Goal: Navigation & Orientation: Find specific page/section

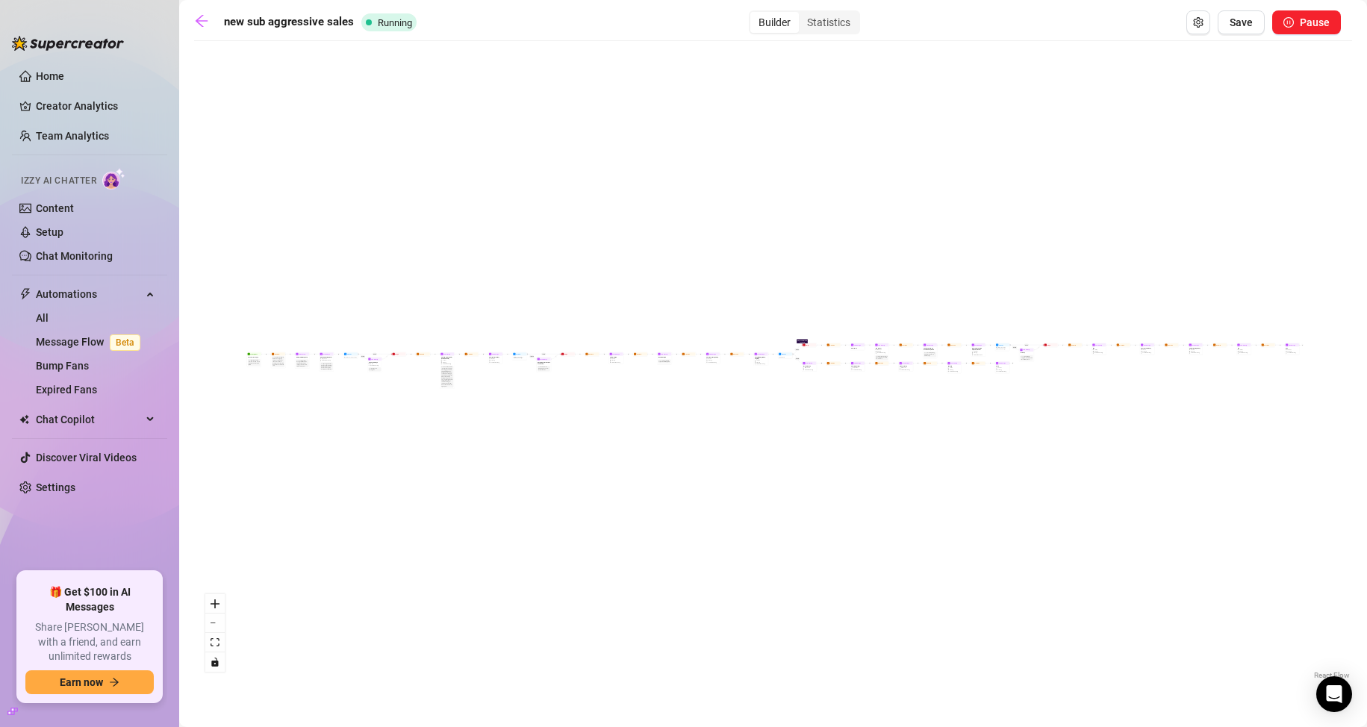
click at [808, 35] on div "new sub aggressive sales Running Builder Statistics Save Pause If True If False…" at bounding box center [773, 346] width 1158 height 672
click at [818, 20] on div "Statistics" at bounding box center [829, 22] width 60 height 21
click at [803, 14] on input "Statistics" at bounding box center [803, 14] width 0 height 0
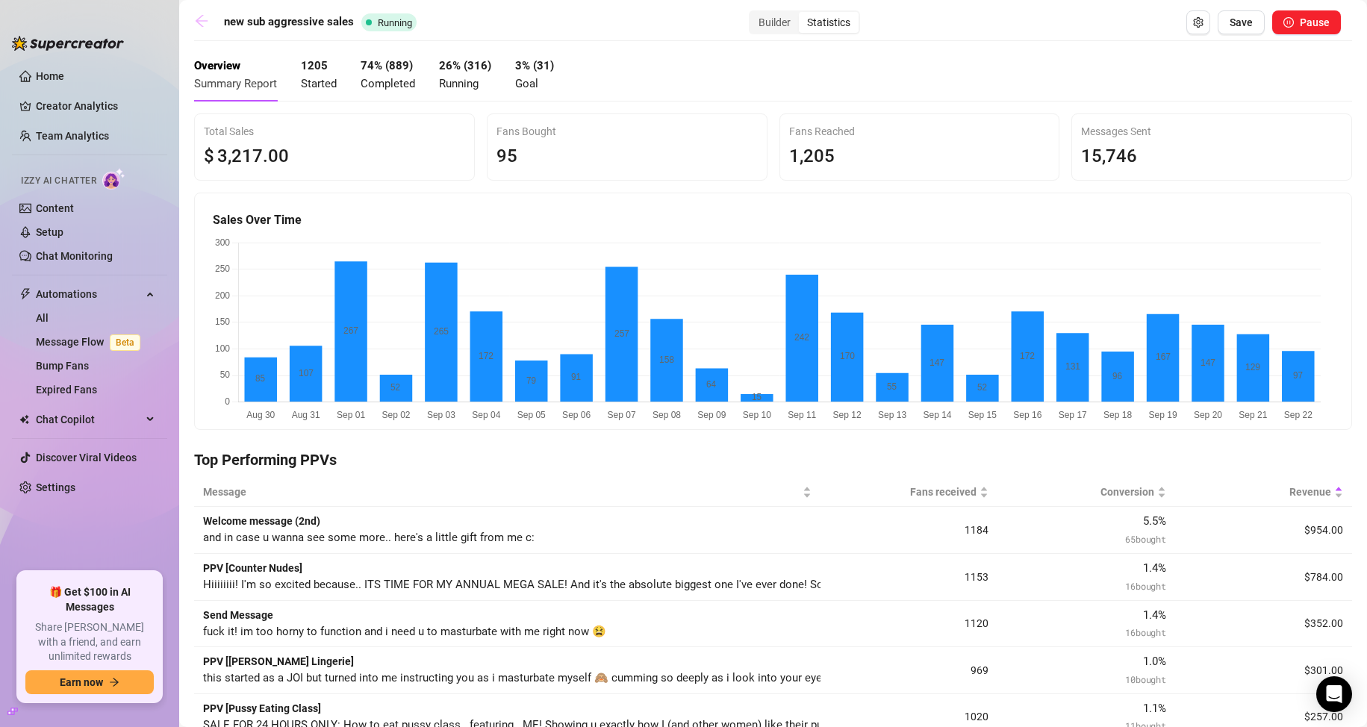
click at [196, 23] on icon "arrow-left" at bounding box center [201, 20] width 15 height 15
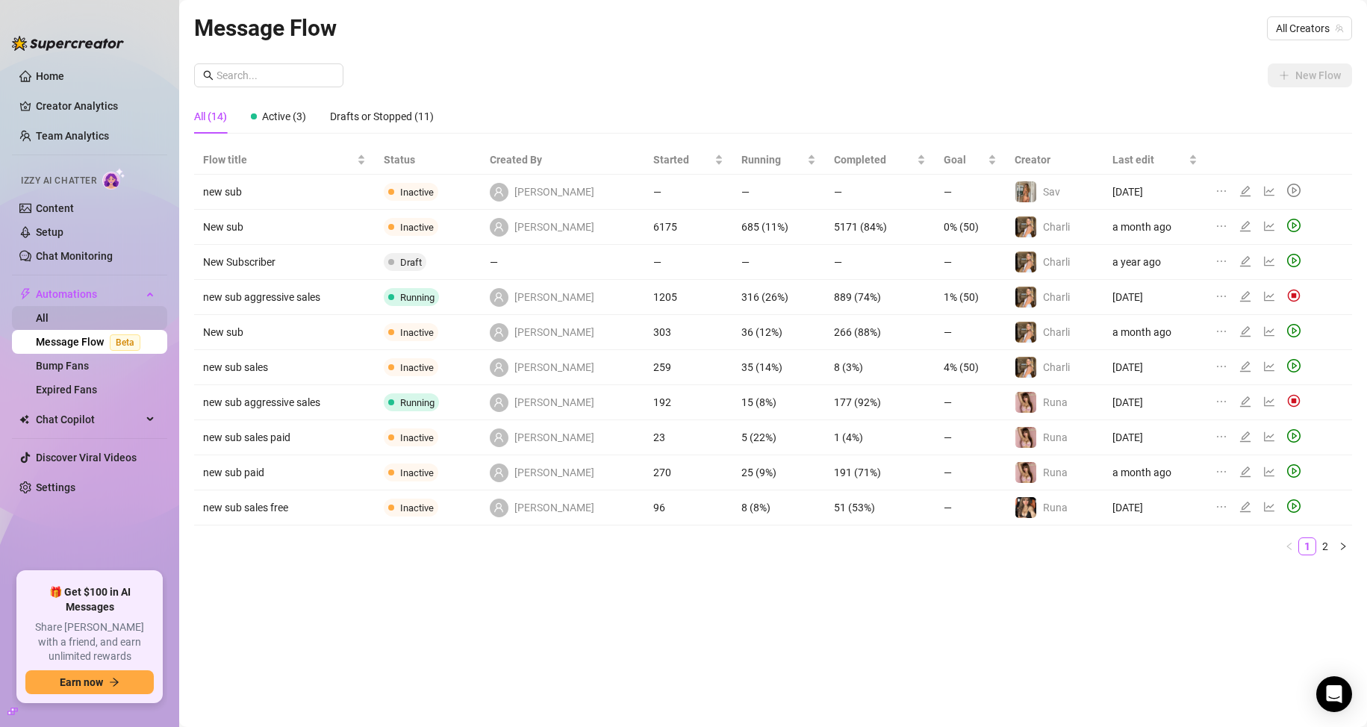
click at [49, 322] on link "All" at bounding box center [42, 318] width 13 height 12
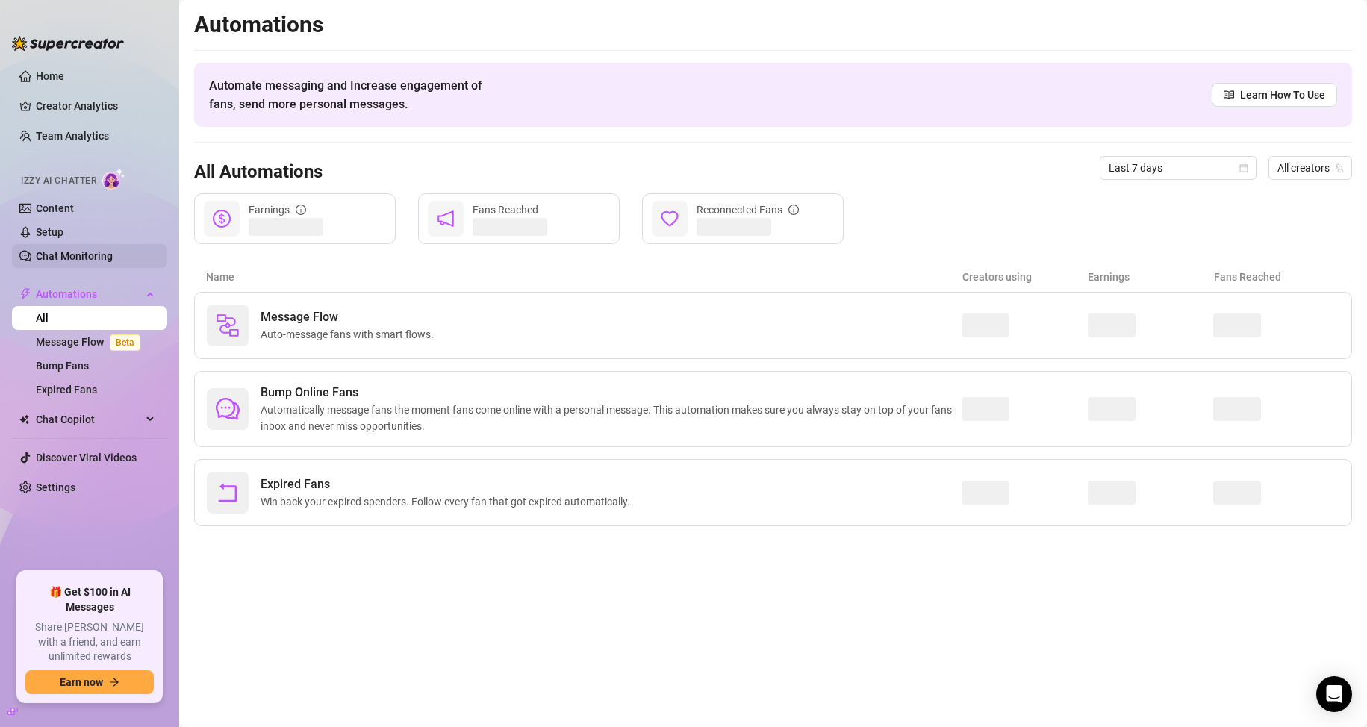
click at [66, 255] on link "Chat Monitoring" at bounding box center [74, 256] width 77 height 12
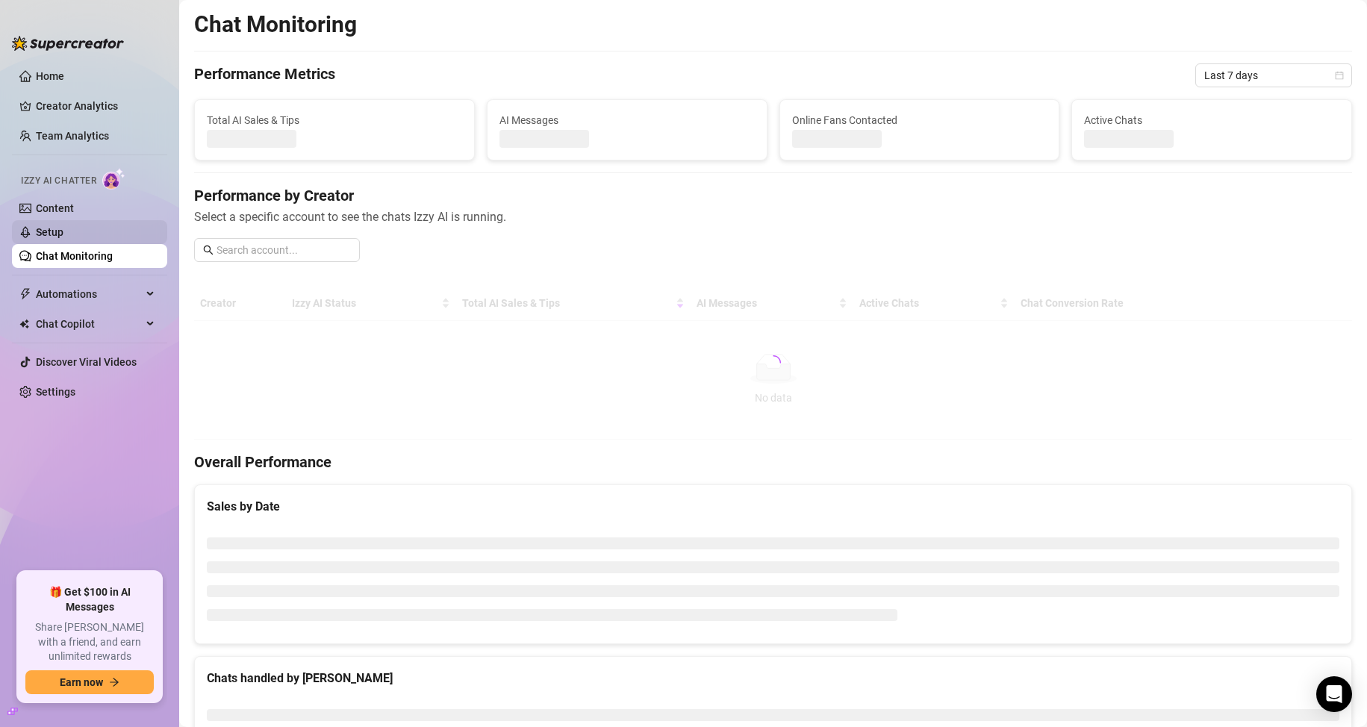
click at [63, 230] on link "Setup" at bounding box center [50, 232] width 28 height 12
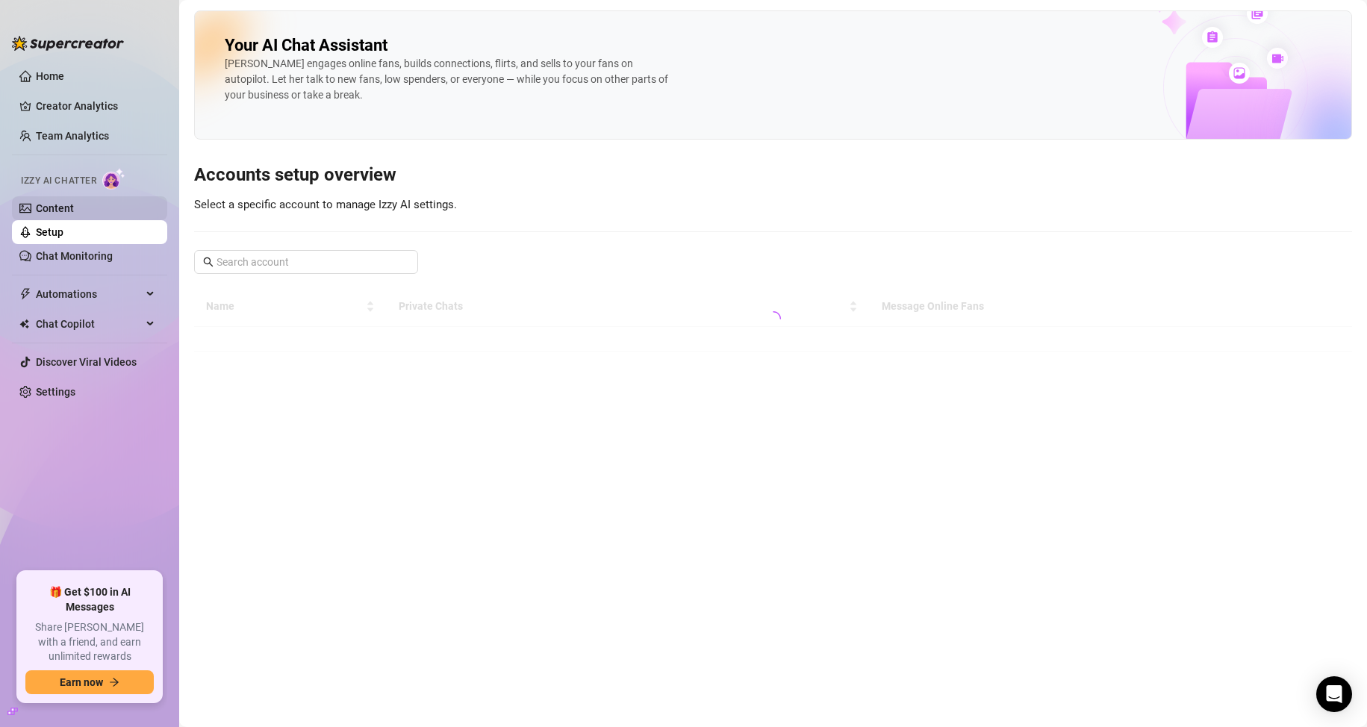
click at [73, 210] on link "Content" at bounding box center [55, 208] width 38 height 12
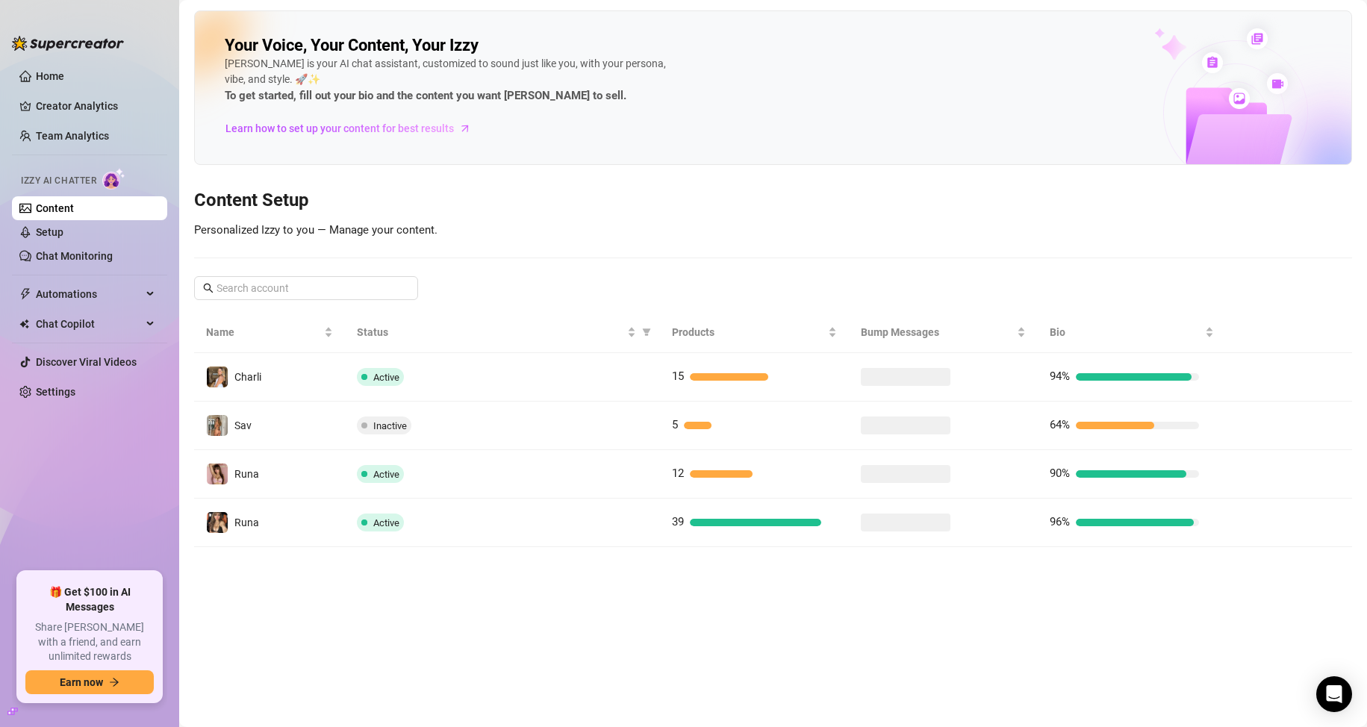
click at [75, 121] on ul "Home Creator Analytics Team Analytics Izzy AI Chatter Content Setup Chat Monito…" at bounding box center [89, 312] width 155 height 508
click at [87, 138] on link "Team Analytics" at bounding box center [72, 136] width 73 height 12
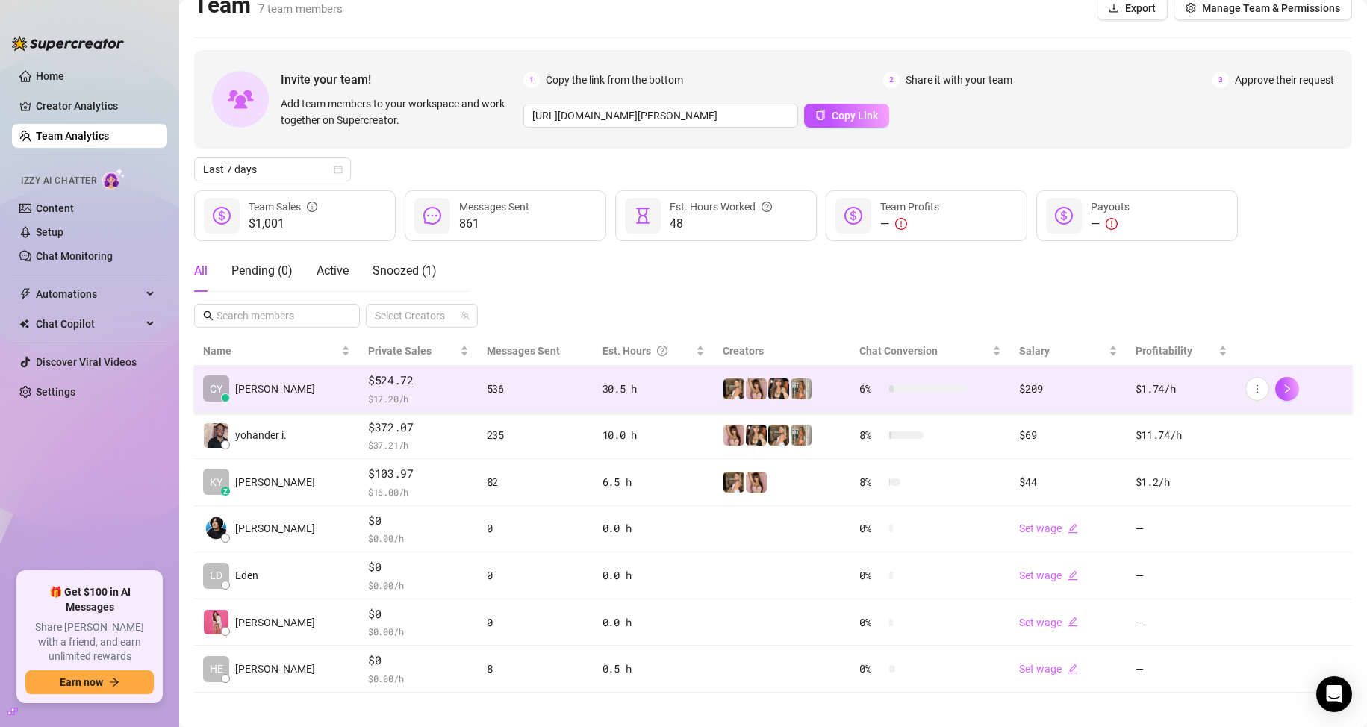
scroll to position [30, 0]
